Goal: Information Seeking & Learning: Learn about a topic

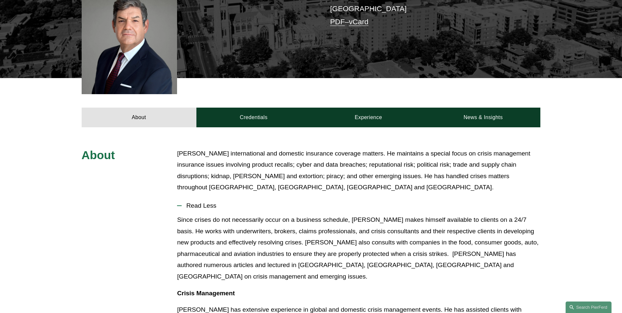
scroll to position [284, 0]
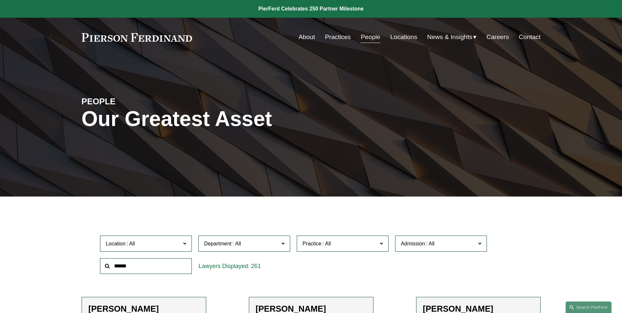
scroll to position [191, 0]
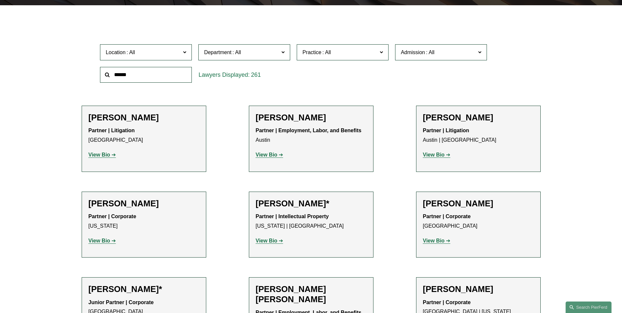
click at [150, 81] on input "text" at bounding box center [146, 75] width 92 height 16
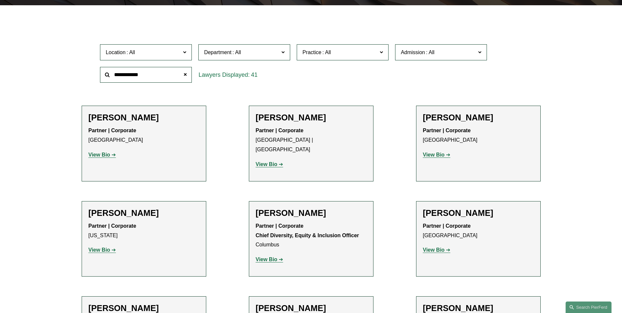
type input "**********"
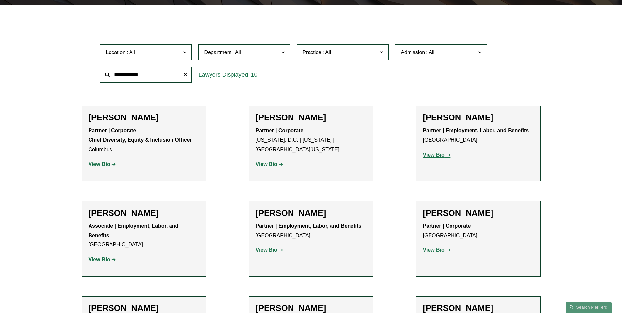
click at [100, 163] on strong "View Bio" at bounding box center [100, 164] width 22 height 6
click at [46, 150] on div "Filter Location All Atlanta Austin Boston Charlotte Chicago Cincinnati Clevelan…" at bounding box center [311, 245] width 622 height 461
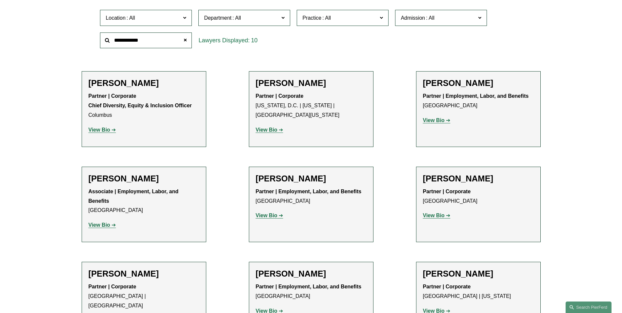
scroll to position [246, 0]
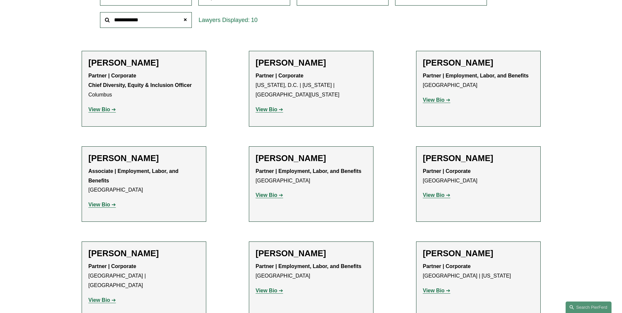
click at [103, 203] on strong "View Bio" at bounding box center [100, 205] width 22 height 6
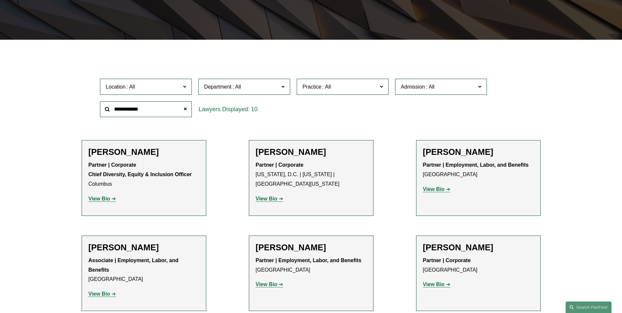
scroll to position [136, 0]
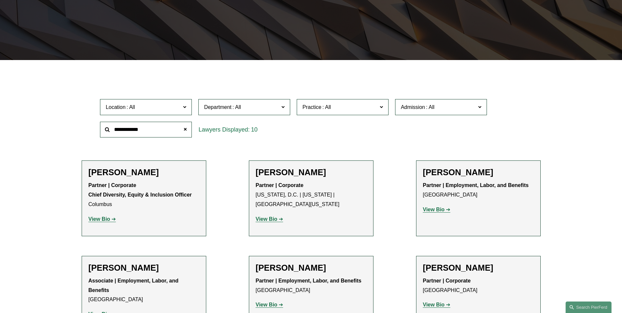
click at [157, 130] on input "**********" at bounding box center [146, 130] width 92 height 16
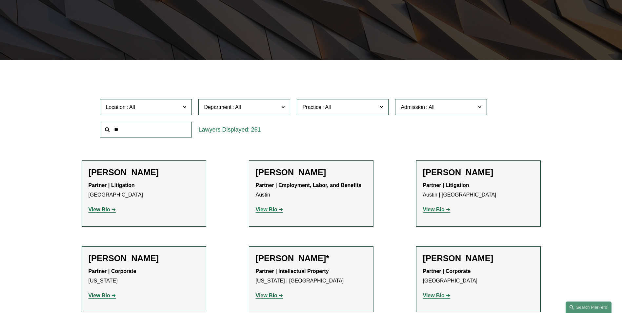
type input "*"
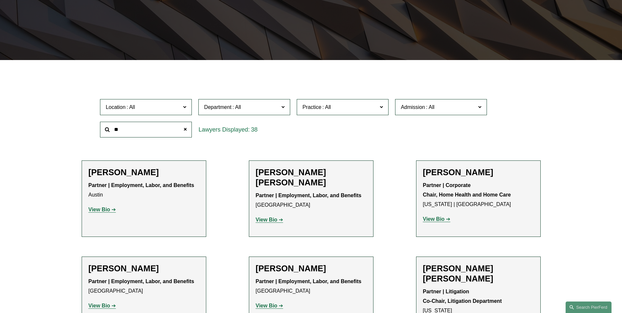
type input "*"
paste input "**********"
type input "**********"
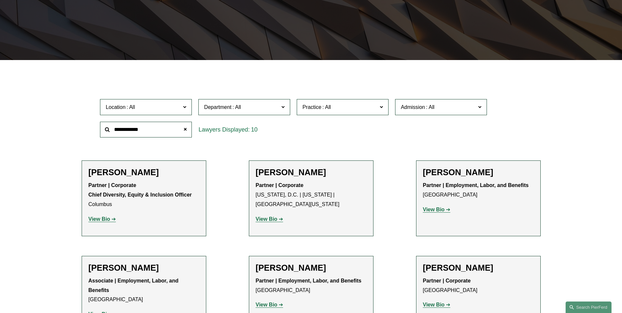
click at [48, 232] on div "Filter Location All Atlanta Austin Boston Charlotte Chicago Cincinnati Clevelan…" at bounding box center [311, 300] width 622 height 461
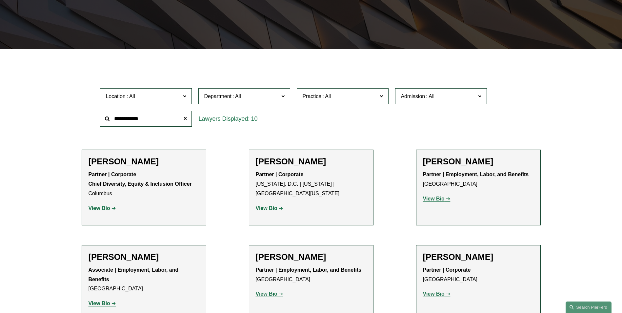
scroll to position [148, 0]
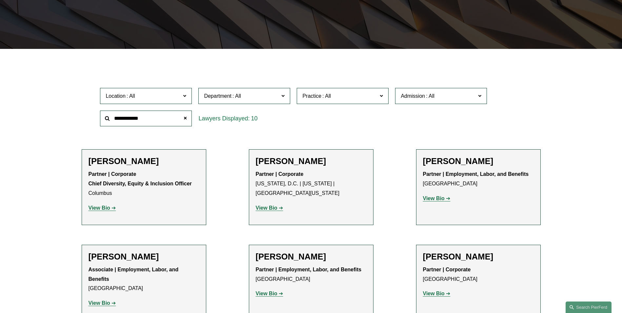
click at [284, 97] on span at bounding box center [282, 95] width 3 height 9
click at [344, 97] on span "Practice" at bounding box center [339, 96] width 75 height 9
click at [160, 95] on span "Location" at bounding box center [143, 96] width 75 height 9
click at [0, 0] on link "New York" at bounding box center [0, 0] width 0 height 0
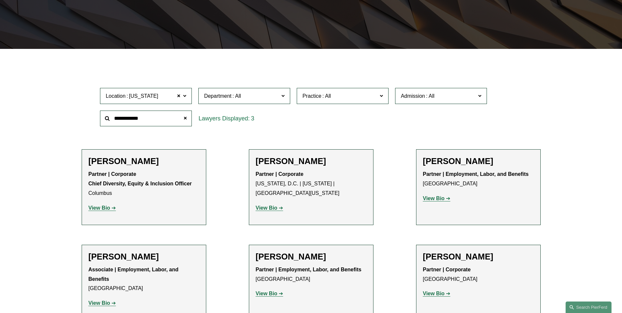
click at [52, 174] on div "Filter Location New York New York All Atlanta Austin Boston Charlotte Chicago C…" at bounding box center [311, 289] width 622 height 461
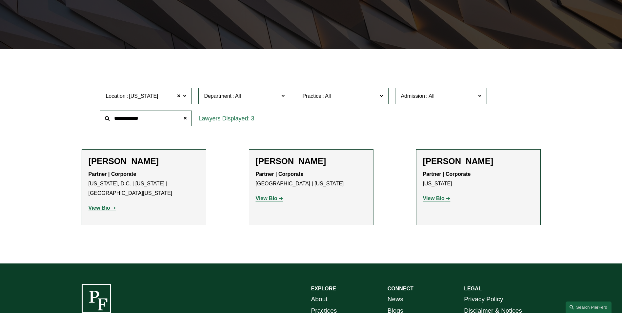
click at [104, 208] on strong "View Bio" at bounding box center [100, 208] width 22 height 6
click at [436, 196] on p "View Bio" at bounding box center [478, 199] width 111 height 10
click at [436, 198] on strong "View Bio" at bounding box center [434, 199] width 22 height 6
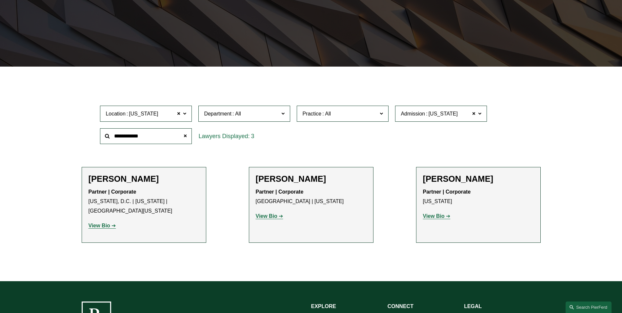
scroll to position [131, 0]
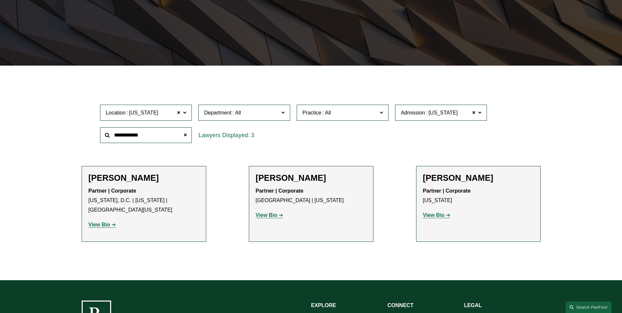
click at [439, 217] on strong "View Bio" at bounding box center [434, 215] width 22 height 6
click at [273, 212] on p "View Bio" at bounding box center [311, 216] width 111 height 10
click at [268, 216] on strong "View Bio" at bounding box center [267, 215] width 22 height 6
drag, startPoint x: 162, startPoint y: 136, endPoint x: 80, endPoint y: 137, distance: 82.0
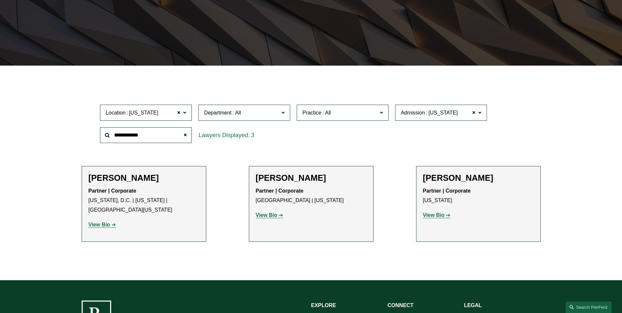
click at [80, 137] on ul "Filter Location New York New York All Atlanta Austin Boston Charlotte Chicago C…" at bounding box center [311, 172] width 497 height 180
drag, startPoint x: 127, startPoint y: 176, endPoint x: 98, endPoint y: 223, distance: 54.4
click at [57, 205] on div "Filter Location New York New York All Atlanta Austin Boston Charlotte Chicago C…" at bounding box center [311, 177] width 622 height 205
click at [185, 136] on span at bounding box center [185, 135] width 13 height 13
click at [144, 134] on input "text" at bounding box center [146, 135] width 92 height 16
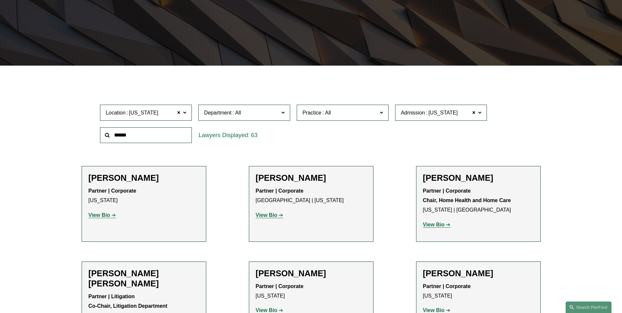
type input "*"
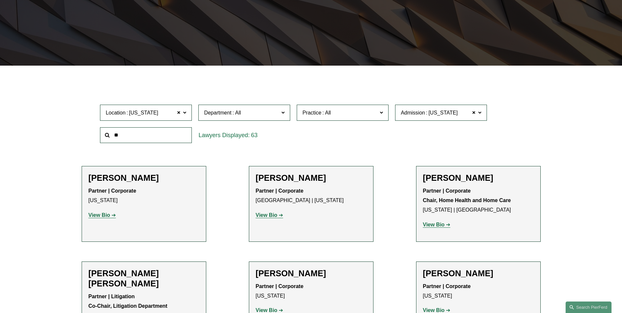
type input "*"
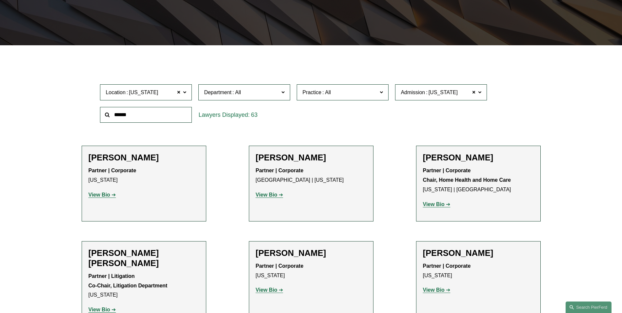
scroll to position [153, 0]
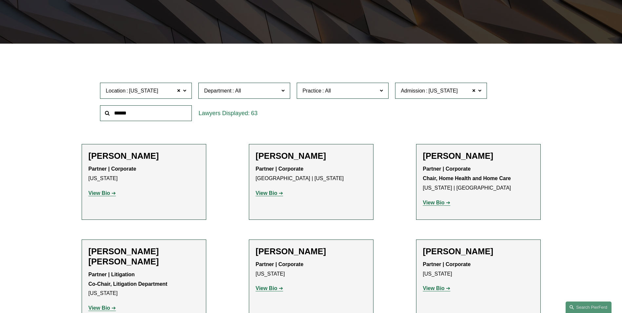
click at [152, 109] on input "text" at bounding box center [146, 113] width 92 height 16
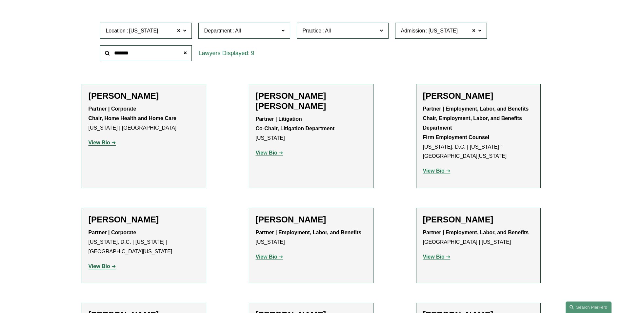
scroll to position [186, 0]
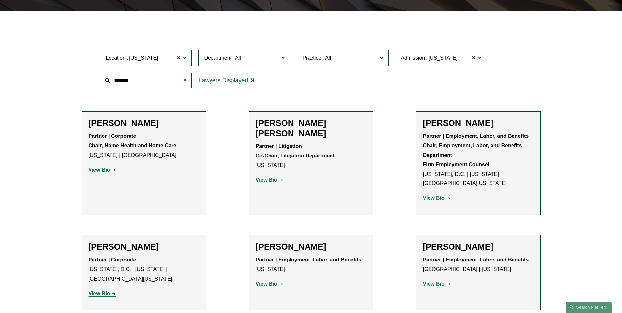
type input "*******"
click at [183, 80] on span at bounding box center [185, 80] width 13 height 13
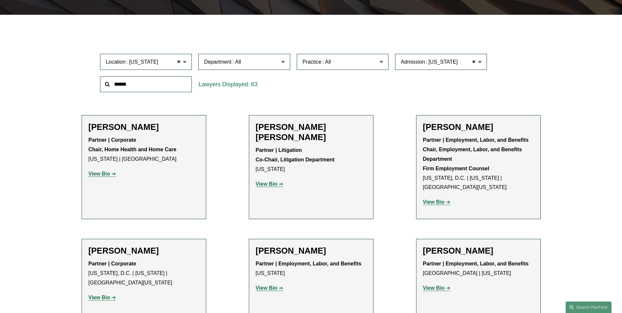
click at [49, 106] on div "Filter Location New York New York All Atlanta Austin Boston Charlotte Chicago C…" at bounding box center [311, 237] width 622 height 424
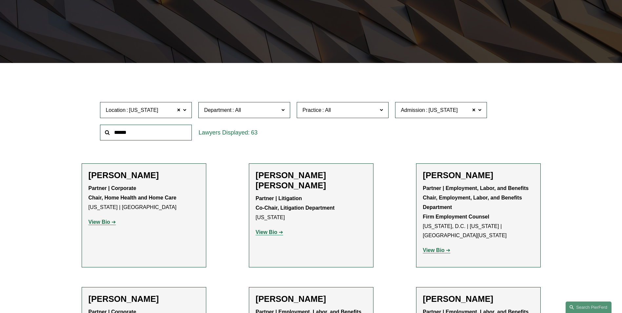
scroll to position [131, 0]
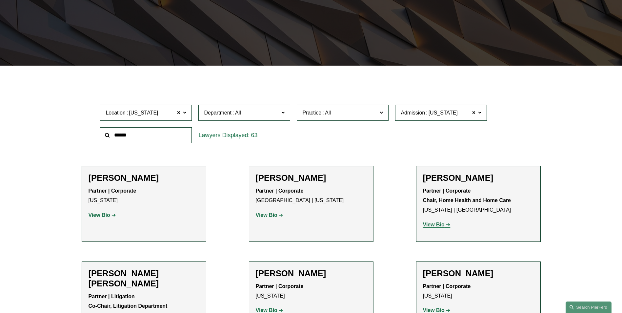
click at [150, 115] on span "New York" at bounding box center [143, 113] width 29 height 9
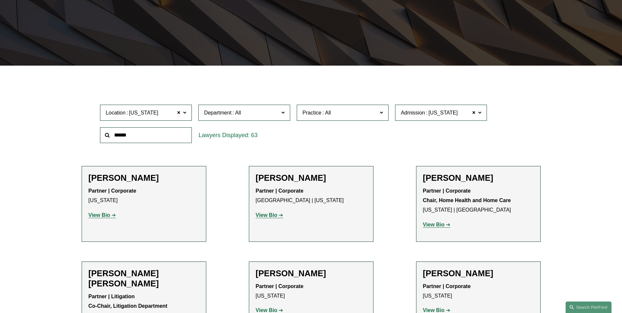
click at [153, 113] on span "Location New York" at bounding box center [143, 112] width 75 height 9
click at [144, 131] on input "text" at bounding box center [146, 135] width 92 height 16
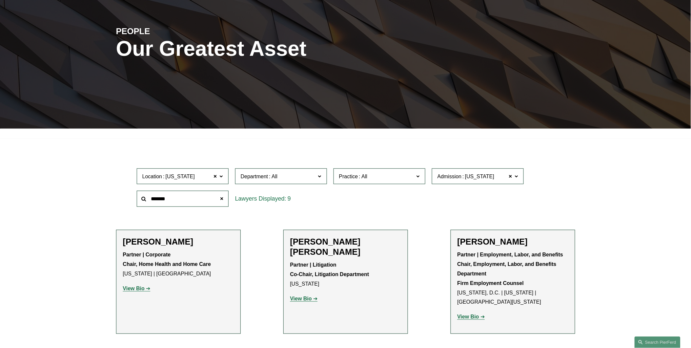
scroll to position [33, 0]
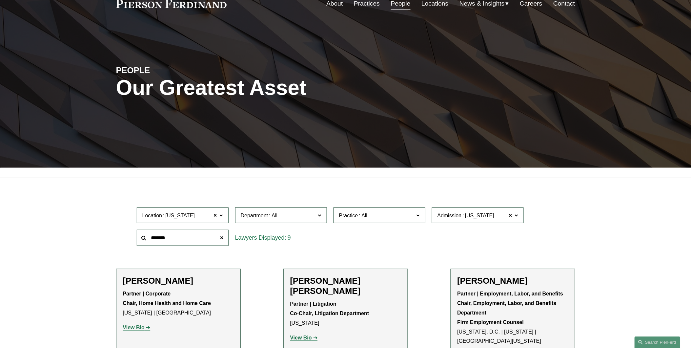
click at [214, 216] on span at bounding box center [216, 215] width 4 height 9
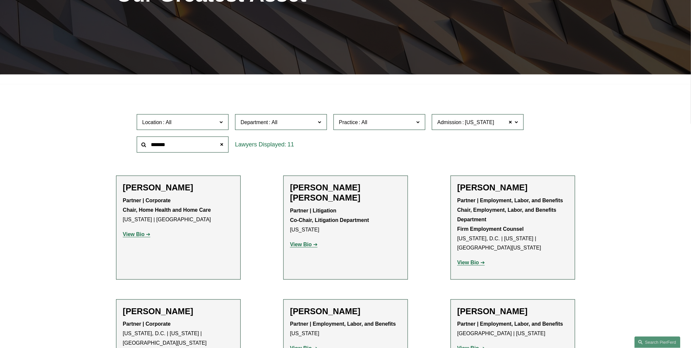
click at [189, 234] on div "Sami Asaad Partner | Corporate Chair, Home Health and Home Care New York | Prin…" at bounding box center [178, 213] width 111 height 62
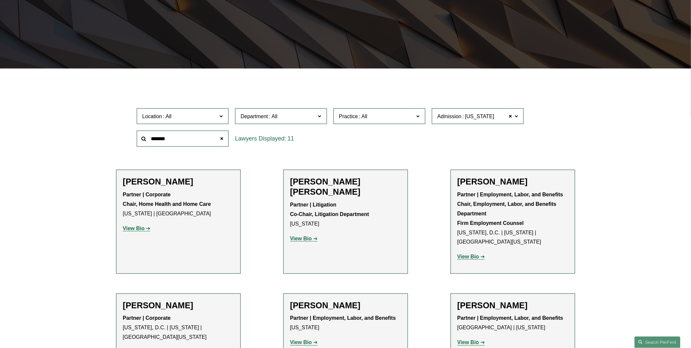
scroll to position [136, 0]
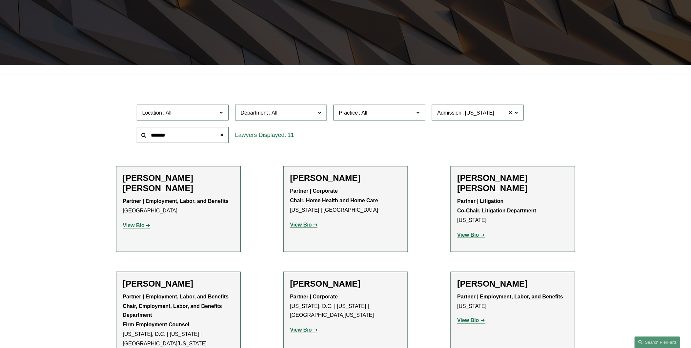
click at [192, 143] on div "*******" at bounding box center [183, 135] width 98 height 23
click at [191, 136] on input "*******" at bounding box center [183, 135] width 92 height 16
drag, startPoint x: 190, startPoint y: 134, endPoint x: 124, endPoint y: 133, distance: 65.9
click at [124, 133] on div "Location All Atlanta Austin Boston Charlotte Chicago Cincinnati Cleveland Colum…" at bounding box center [345, 123] width 459 height 45
type input "***"
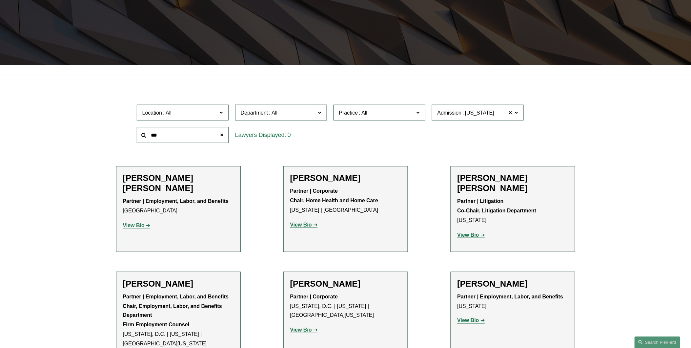
scroll to position [130, 0]
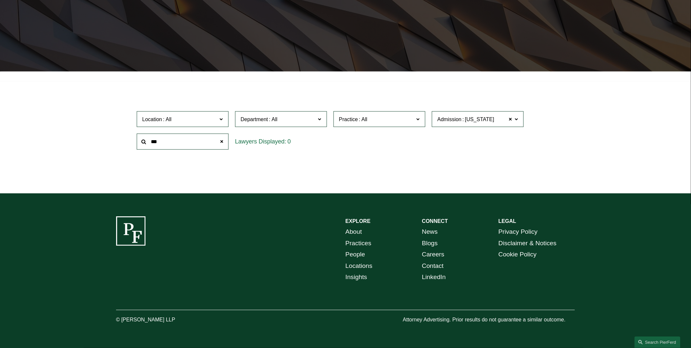
click at [277, 142] on div "0" at bounding box center [281, 142] width 92 height 16
click at [513, 117] on label "Admission New York" at bounding box center [478, 119] width 92 height 16
click at [511, 120] on span at bounding box center [511, 119] width 4 height 9
click at [331, 138] on div "Location All Atlanta Austin Boston Charlotte Chicago Cincinnati Cleveland Colum…" at bounding box center [346, 130] width 425 height 45
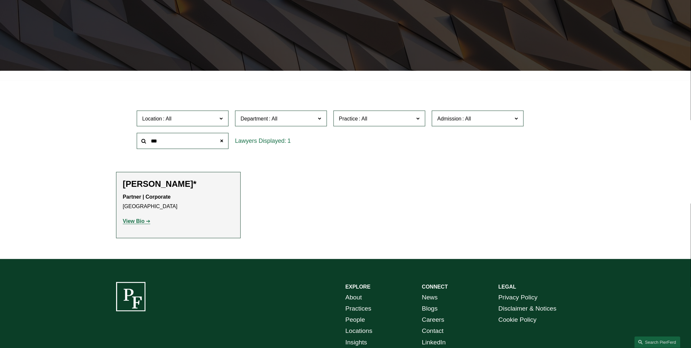
click at [155, 188] on h2 "Benjamin Qiu*" at bounding box center [178, 184] width 111 height 10
click at [134, 221] on strong "View Bio" at bounding box center [134, 221] width 22 height 6
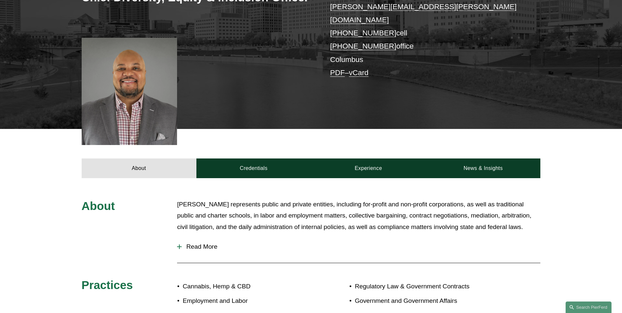
scroll to position [175, 0]
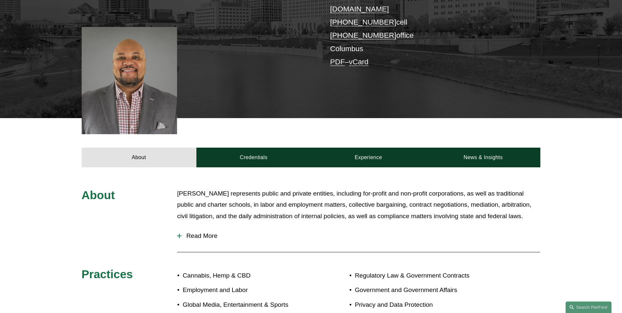
click at [199, 232] on span "Read More" at bounding box center [361, 235] width 359 height 7
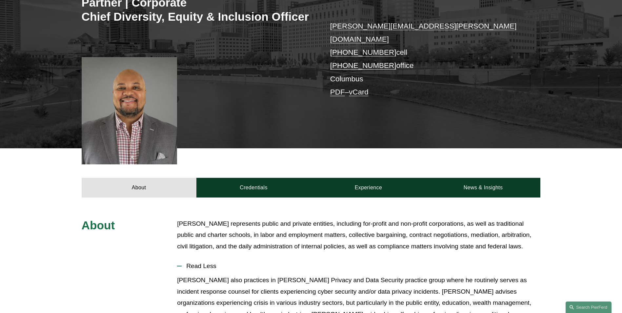
scroll to position [142, 0]
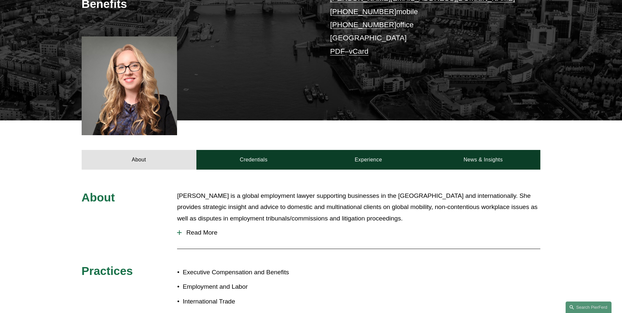
scroll to position [153, 0]
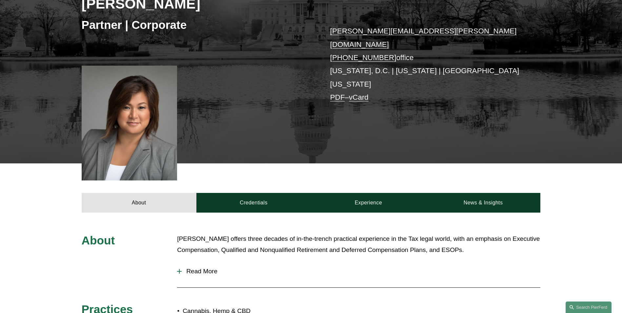
scroll to position [186, 0]
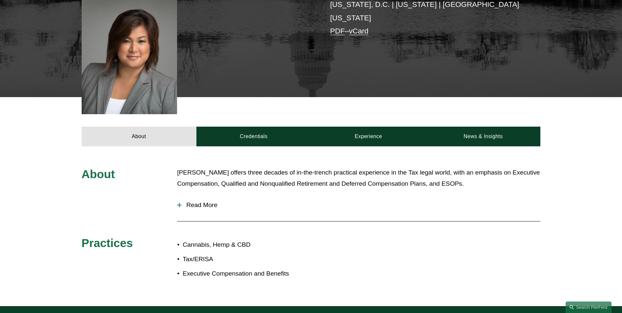
click at [202, 201] on span "Read More" at bounding box center [361, 204] width 359 height 7
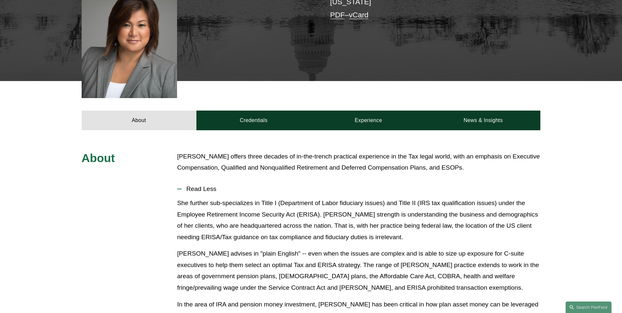
scroll to position [197, 0]
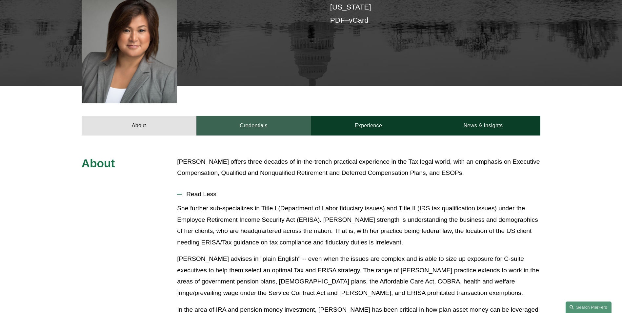
click at [256, 116] on link "Credentials" at bounding box center [254, 126] width 115 height 20
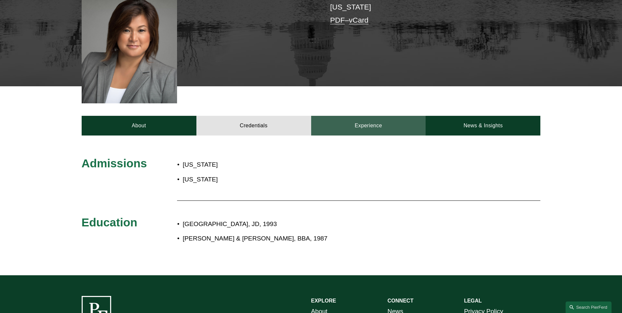
click at [356, 116] on link "Experience" at bounding box center [368, 126] width 115 height 20
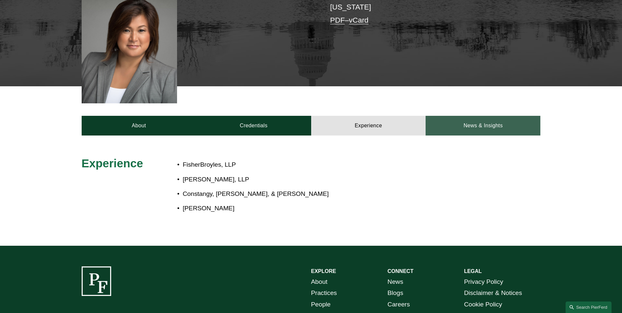
click at [487, 116] on link "News & Insights" at bounding box center [483, 126] width 115 height 20
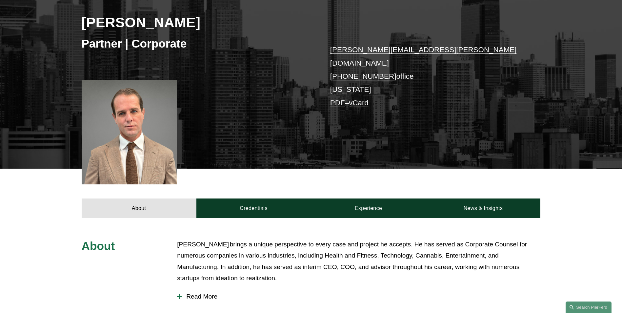
scroll to position [109, 0]
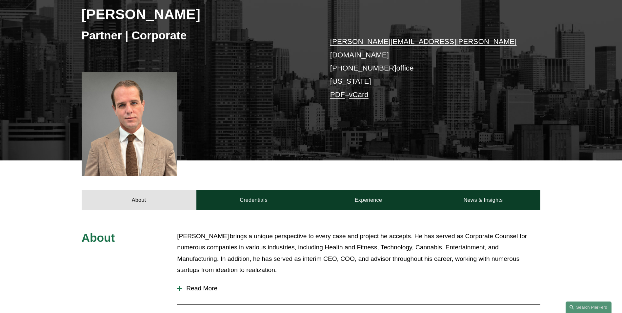
click at [135, 146] on div at bounding box center [130, 124] width 96 height 104
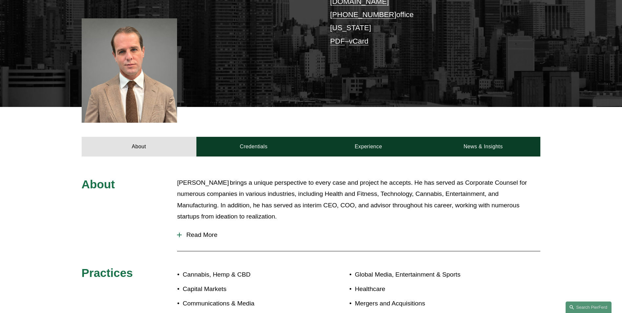
scroll to position [164, 0]
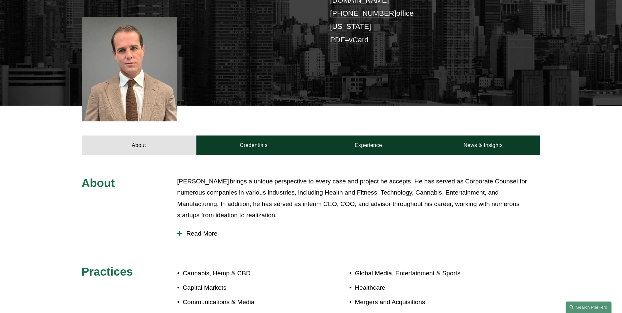
click at [202, 230] on span "Read More" at bounding box center [361, 233] width 359 height 7
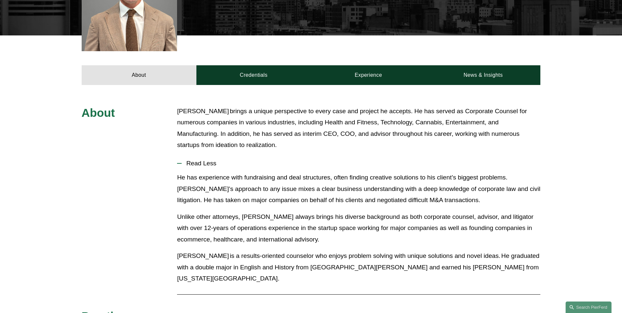
scroll to position [120, 0]
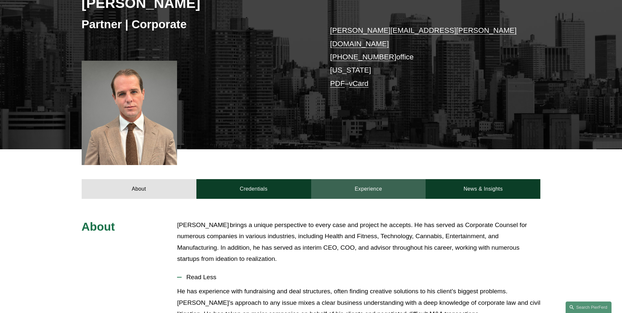
click at [384, 184] on link "Experience" at bounding box center [368, 189] width 115 height 20
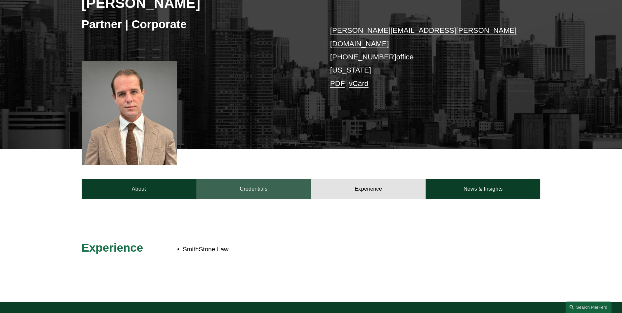
click at [266, 190] on link "Credentials" at bounding box center [254, 189] width 115 height 20
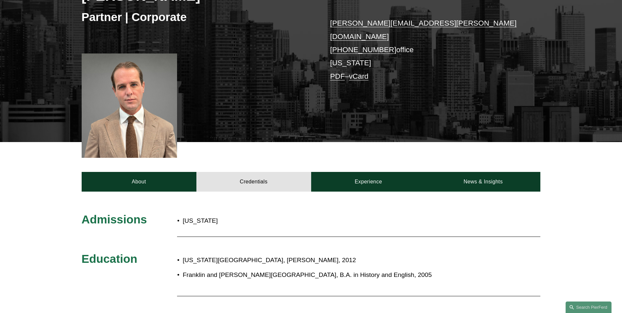
scroll to position [153, 0]
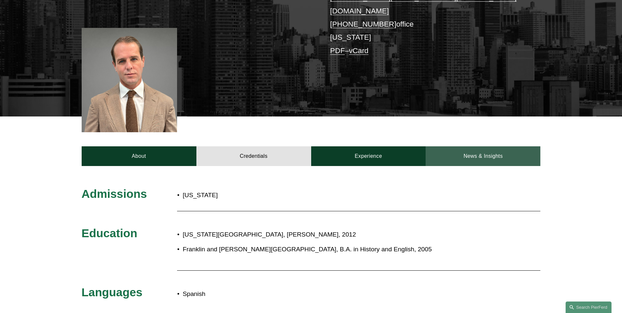
click at [486, 146] on link "News & Insights" at bounding box center [483, 156] width 115 height 20
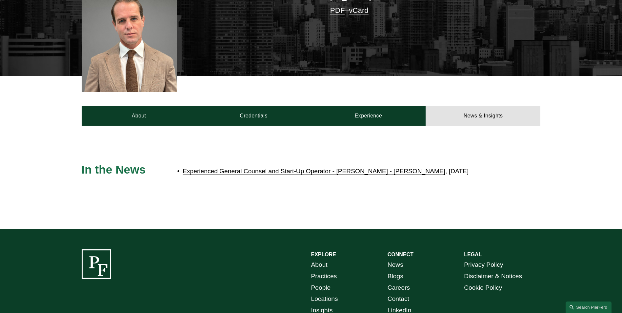
scroll to position [164, 0]
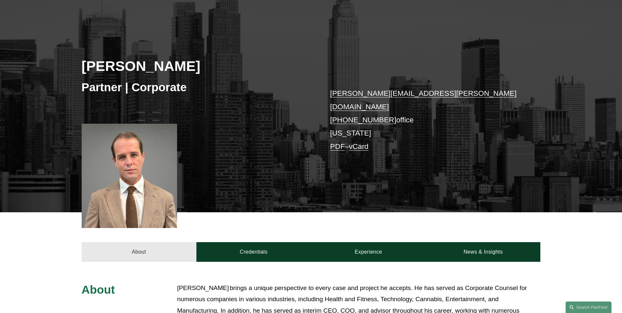
scroll to position [98, 0]
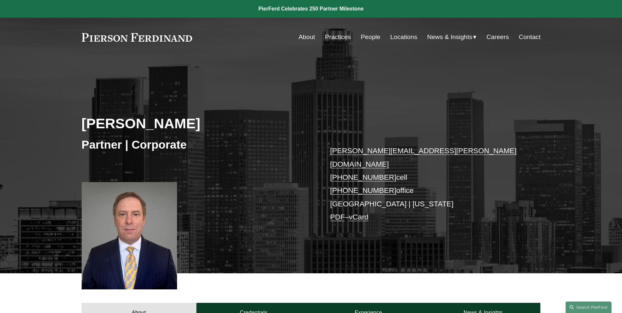
click at [318, 249] on div "[PERSON_NAME] Partner | Corporate [PERSON_NAME][EMAIL_ADDRESS][PERSON_NAME][DOM…" at bounding box center [311, 174] width 622 height 198
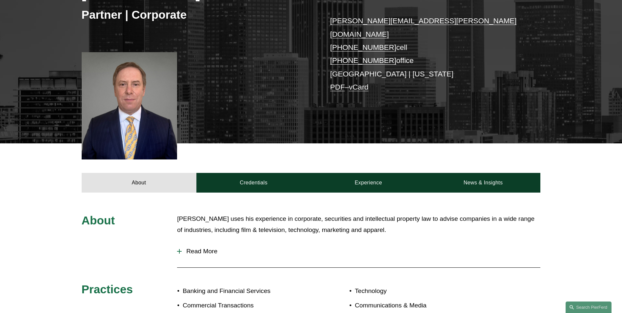
scroll to position [131, 0]
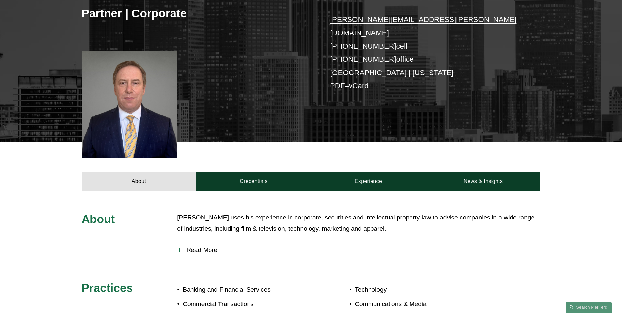
click at [187, 246] on span "Read More" at bounding box center [361, 249] width 359 height 7
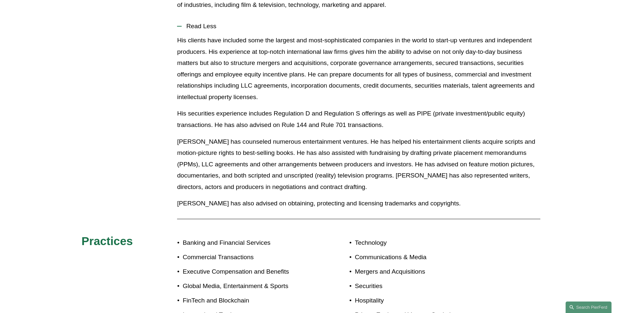
scroll to position [426, 0]
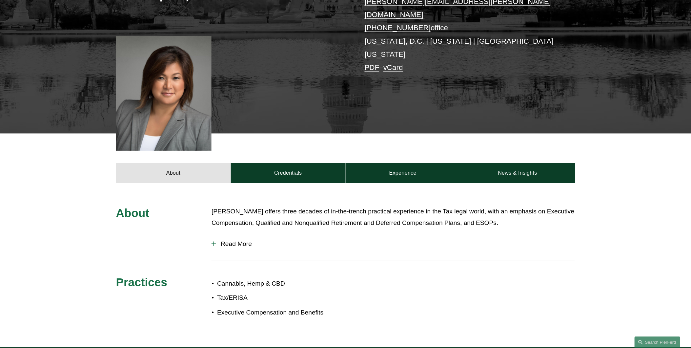
scroll to position [146, 0]
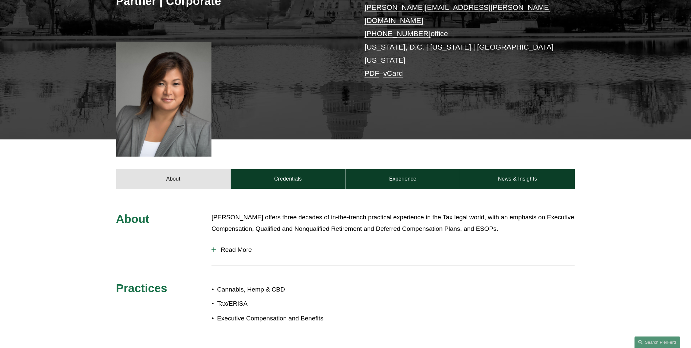
click at [236, 218] on div "[PERSON_NAME] offers three decades of in-the-trench practical experience in the…" at bounding box center [393, 227] width 363 height 30
click at [230, 246] on span "Read More" at bounding box center [395, 249] width 359 height 7
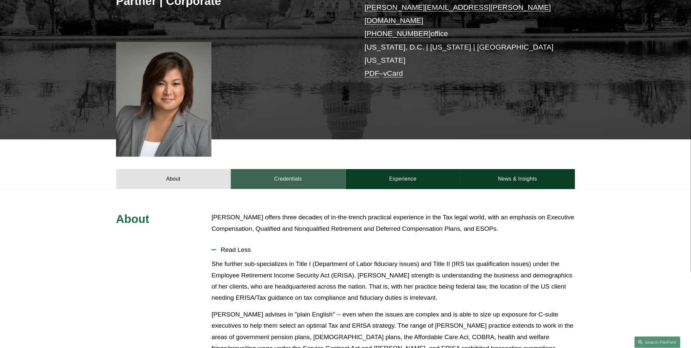
click at [283, 169] on link "Credentials" at bounding box center [288, 179] width 115 height 20
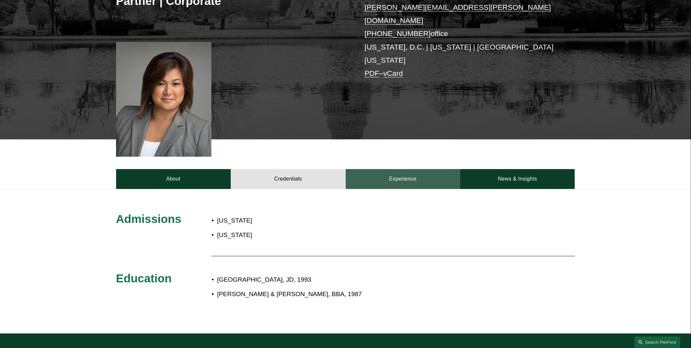
click at [406, 169] on link "Experience" at bounding box center [403, 179] width 115 height 20
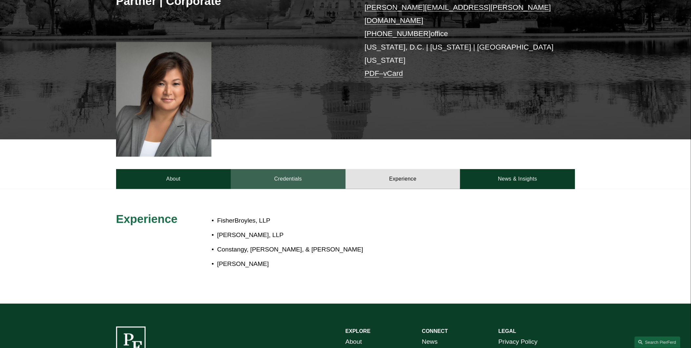
click at [265, 169] on link "Credentials" at bounding box center [288, 179] width 115 height 20
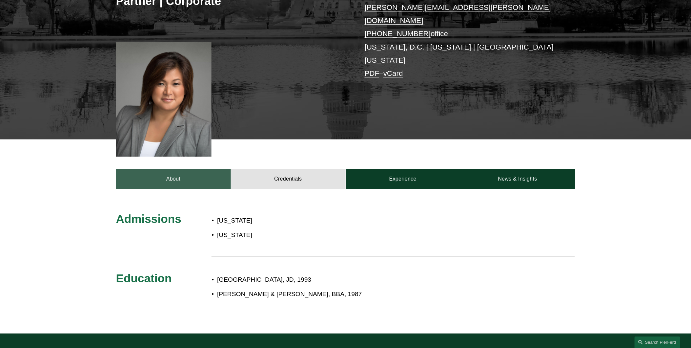
click at [177, 169] on link "About" at bounding box center [173, 179] width 115 height 20
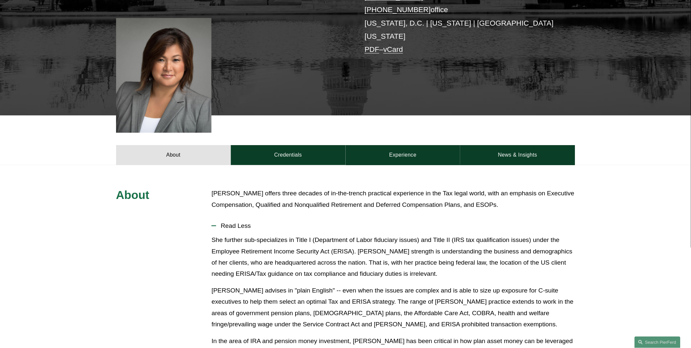
scroll to position [170, 0]
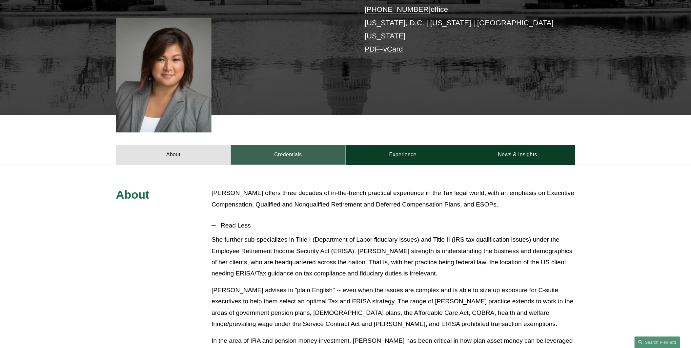
click at [277, 145] on link "Credentials" at bounding box center [288, 155] width 115 height 20
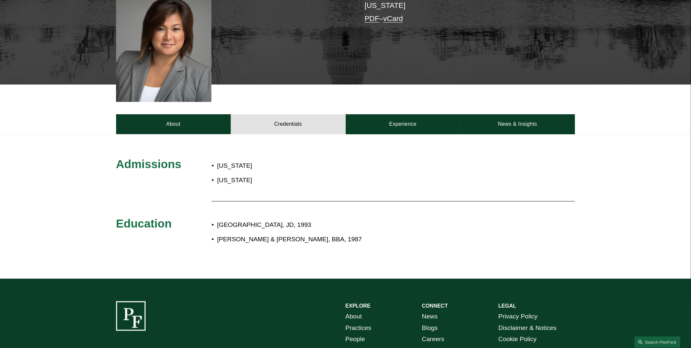
scroll to position [181, 0]
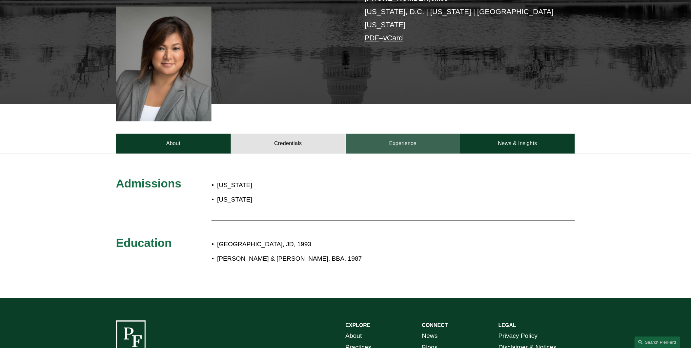
click at [391, 134] on link "Experience" at bounding box center [403, 144] width 115 height 20
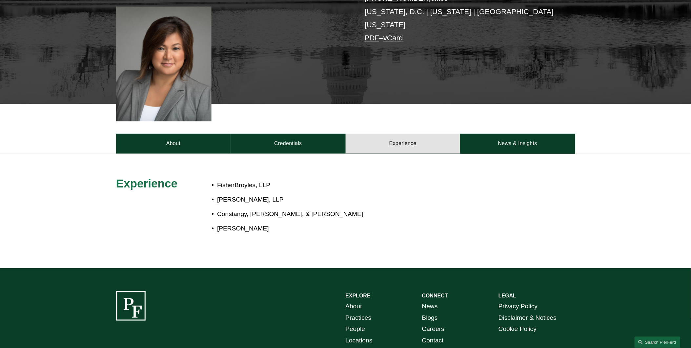
click at [510, 113] on div "About Credentials Experience News & Insights" at bounding box center [345, 128] width 691 height 49
click at [504, 134] on link "News & Insights" at bounding box center [517, 144] width 115 height 20
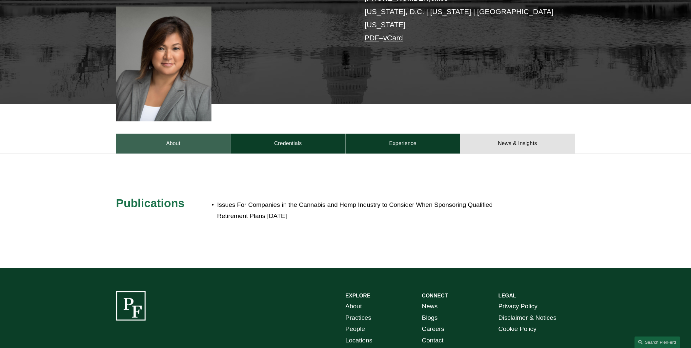
click at [164, 134] on link "About" at bounding box center [173, 144] width 115 height 20
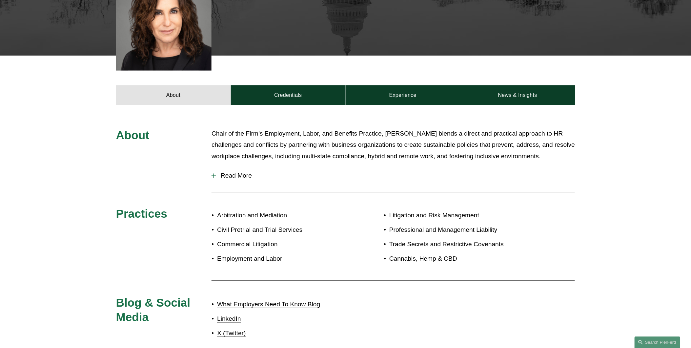
scroll to position [312, 0]
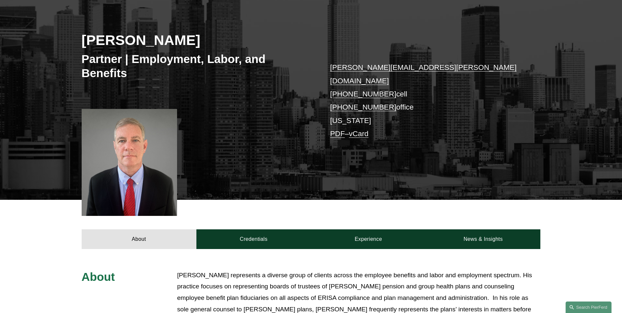
scroll to position [88, 0]
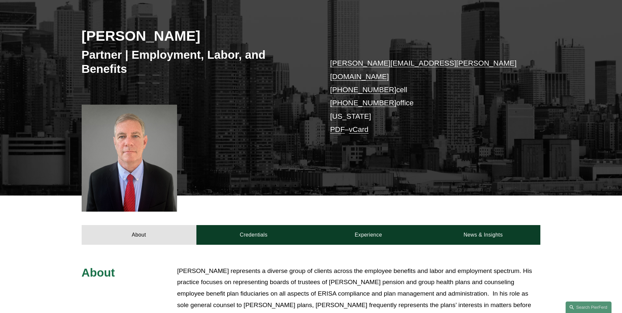
click at [139, 158] on div at bounding box center [130, 158] width 96 height 107
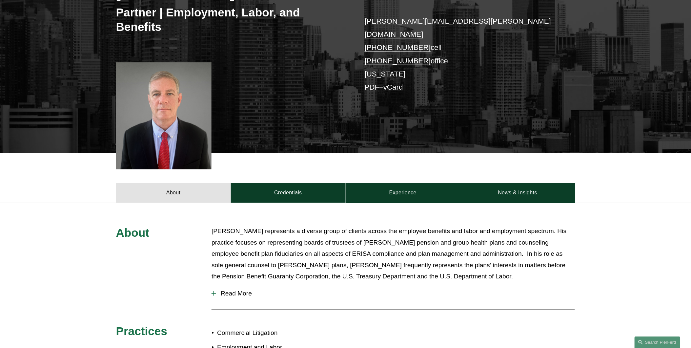
scroll to position [208, 0]
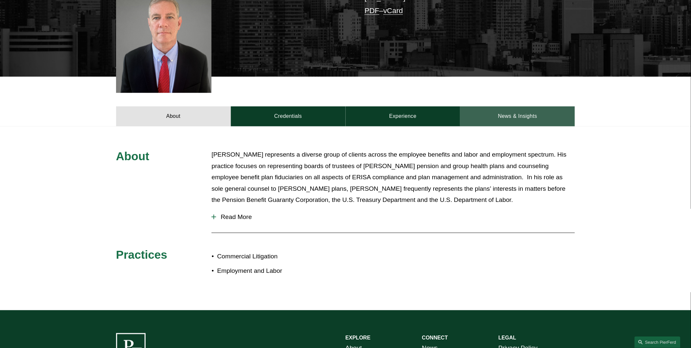
click at [518, 109] on link "News & Insights" at bounding box center [517, 116] width 115 height 20
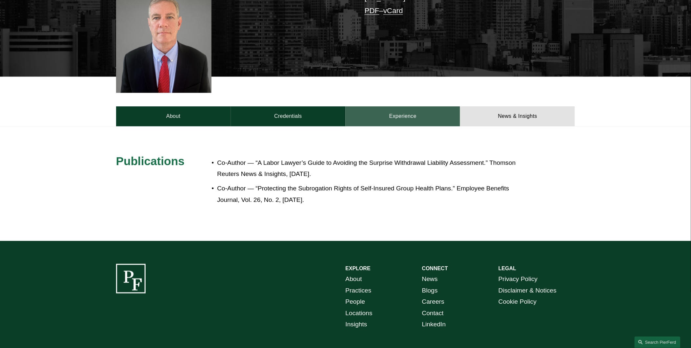
click at [414, 108] on link "Experience" at bounding box center [403, 116] width 115 height 20
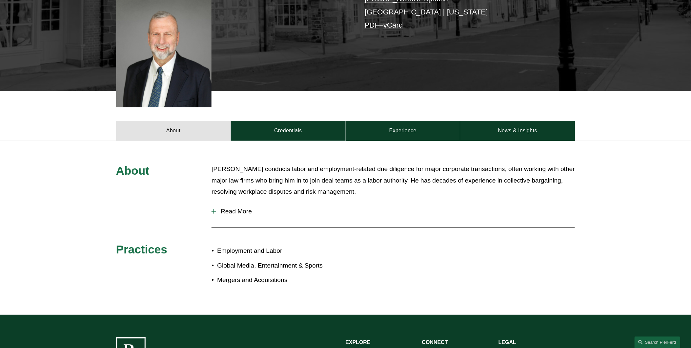
scroll to position [170, 0]
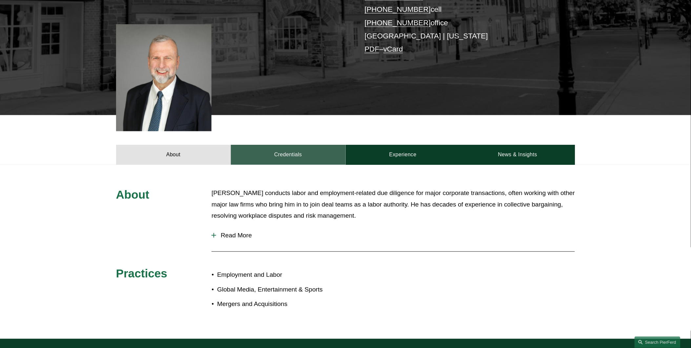
click at [281, 145] on link "Credentials" at bounding box center [288, 155] width 115 height 20
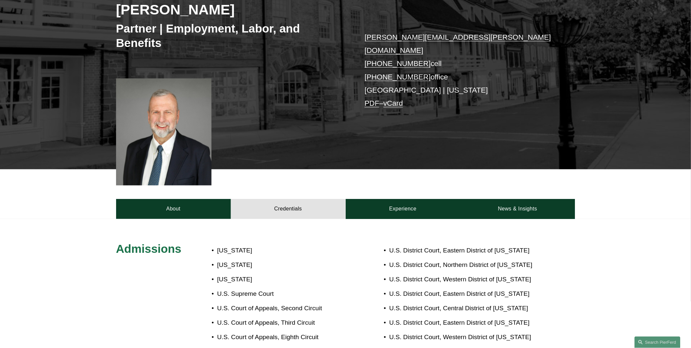
scroll to position [207, 0]
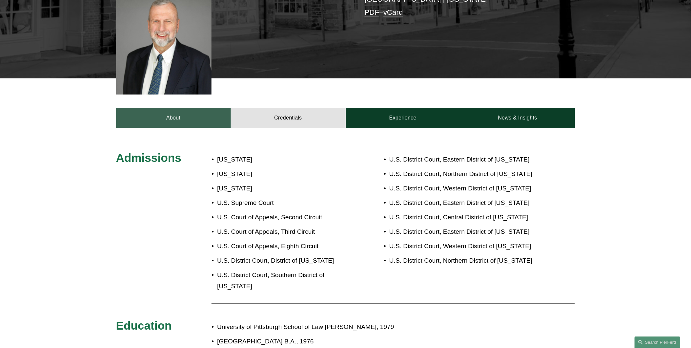
click at [176, 110] on link "About" at bounding box center [173, 118] width 115 height 20
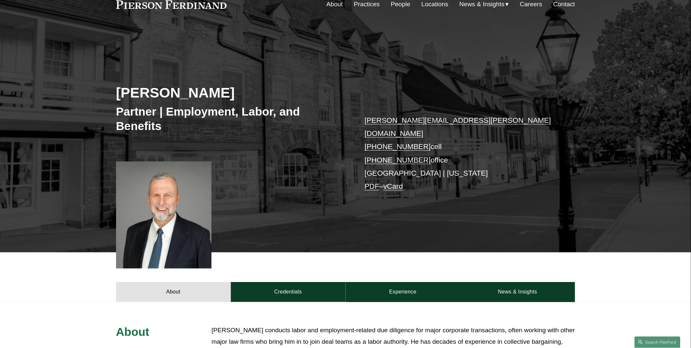
scroll to position [0, 0]
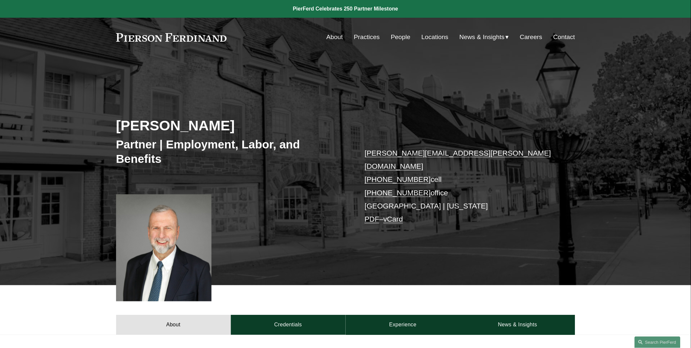
click at [433, 37] on link "Locations" at bounding box center [435, 37] width 27 height 12
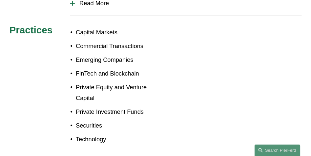
scroll to position [318, 0]
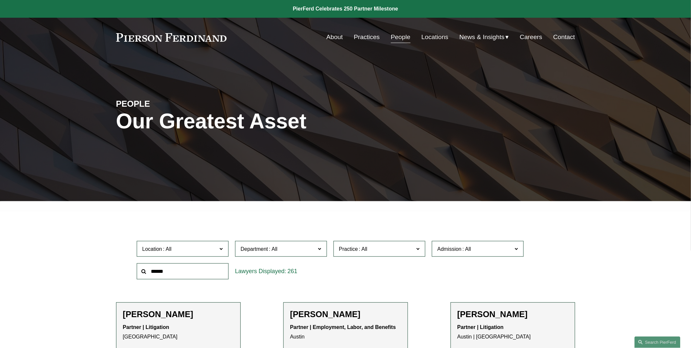
click at [222, 248] on span at bounding box center [220, 248] width 3 height 9
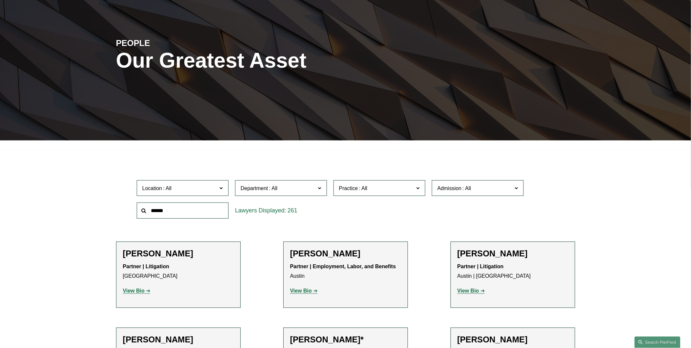
scroll to position [146, 0]
click at [0, 0] on link "London" at bounding box center [0, 0] width 0 height 0
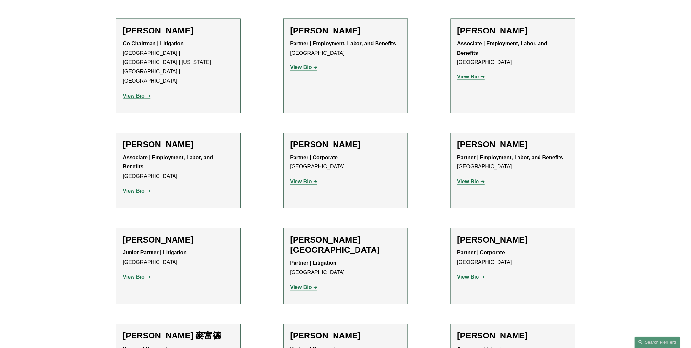
scroll to position [379, 0]
click at [133, 274] on strong "View Bio" at bounding box center [134, 277] width 22 height 6
click at [468, 178] on strong "View Bio" at bounding box center [469, 181] width 22 height 6
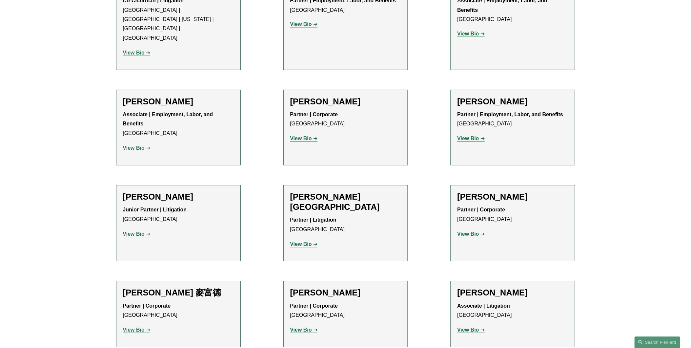
scroll to position [522, 0]
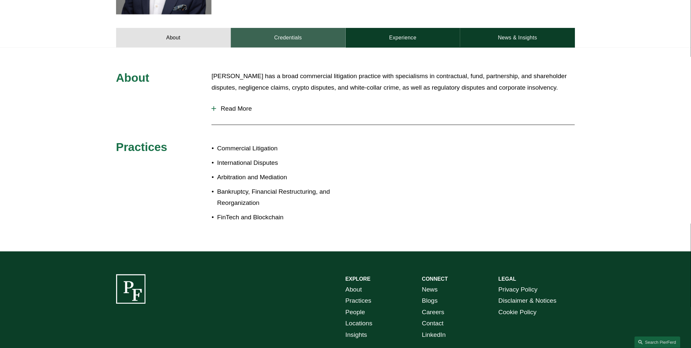
scroll to position [280, 0]
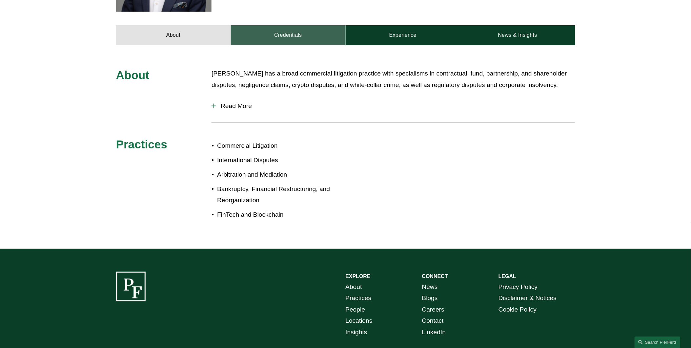
click at [299, 25] on link "Credentials" at bounding box center [288, 35] width 115 height 20
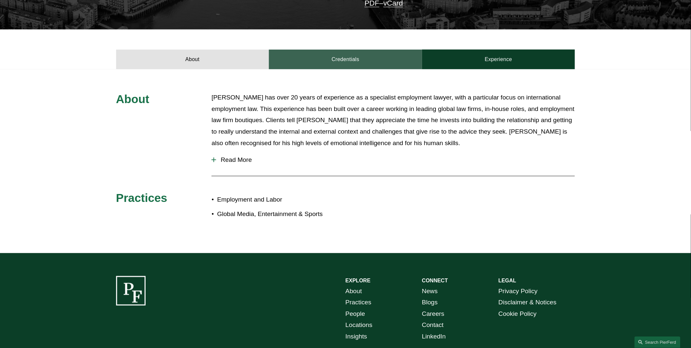
scroll to position [183, 0]
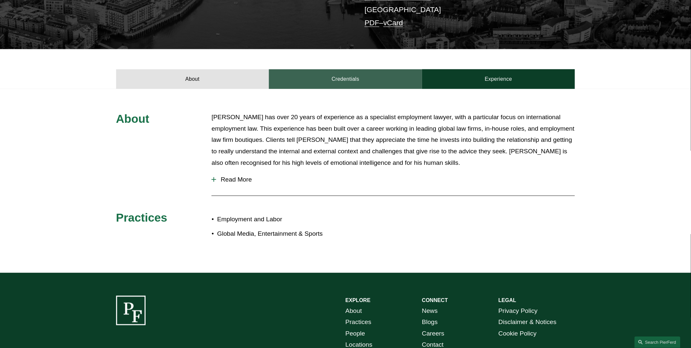
click at [345, 76] on link "Credentials" at bounding box center [345, 79] width 153 height 20
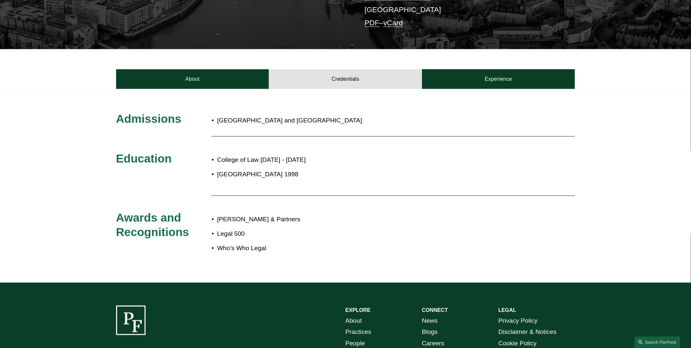
click at [54, 144] on div "Admissions England and Wales Education College of Law 1998 - 2000 Durham Univer…" at bounding box center [345, 186] width 691 height 148
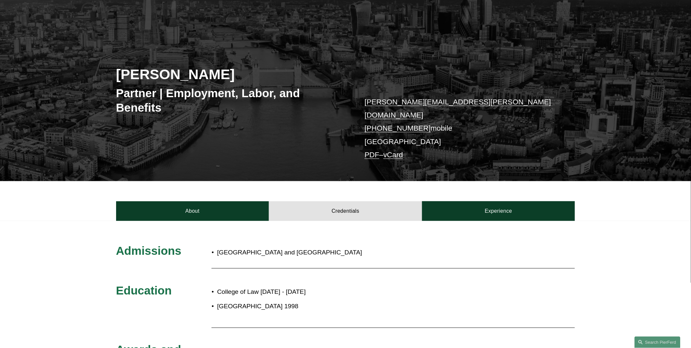
scroll to position [50, 0]
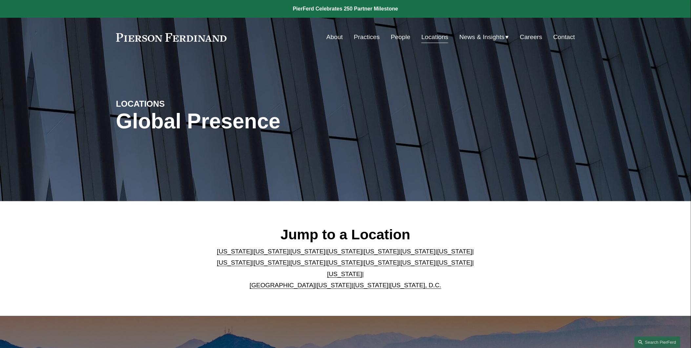
click at [331, 38] on link "About" at bounding box center [334, 37] width 16 height 12
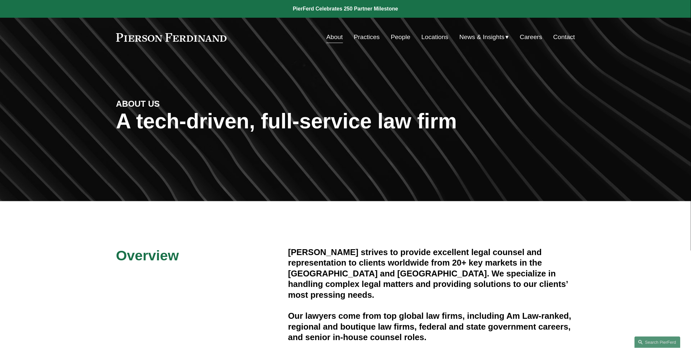
click at [335, 33] on link "About" at bounding box center [334, 37] width 16 height 12
